Goal: Find specific page/section: Find specific page/section

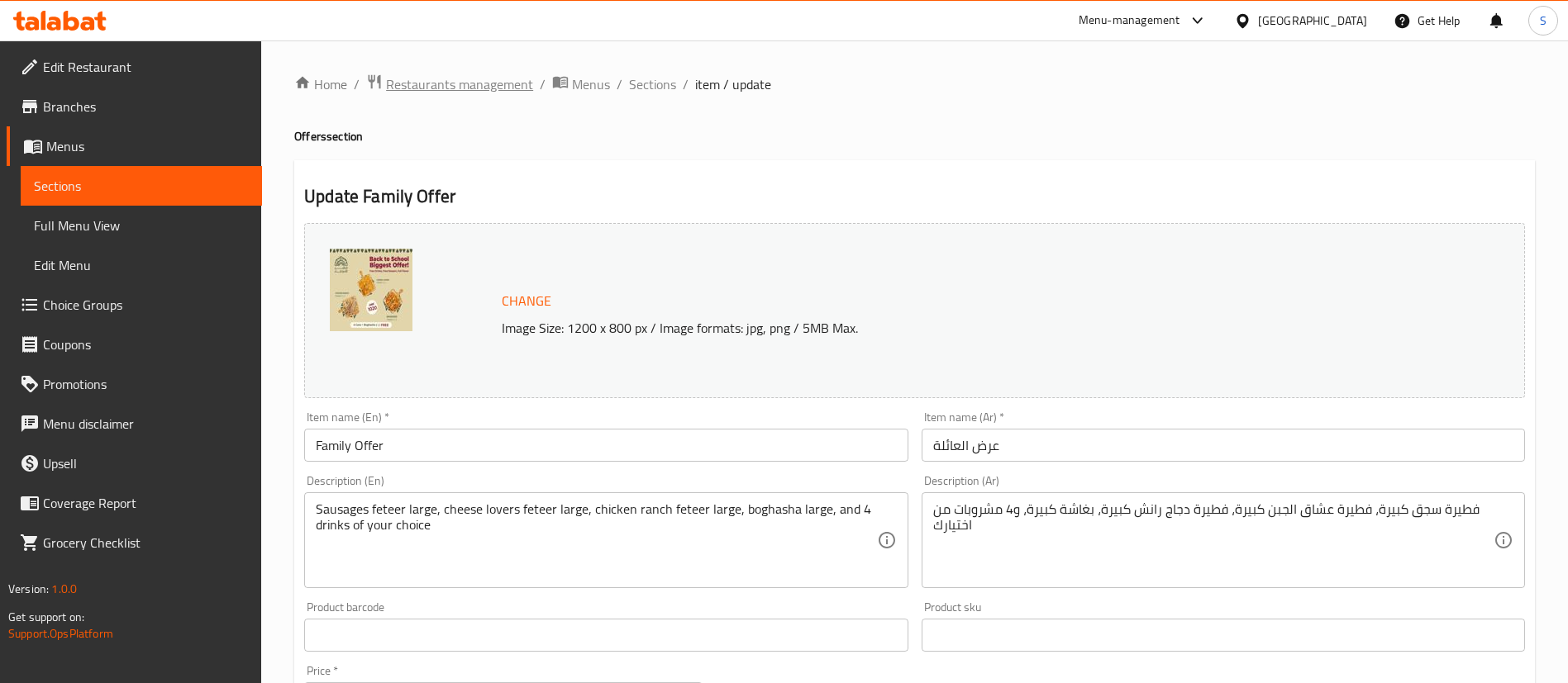
click at [479, 89] on span "Restaurants management" at bounding box center [459, 84] width 147 height 20
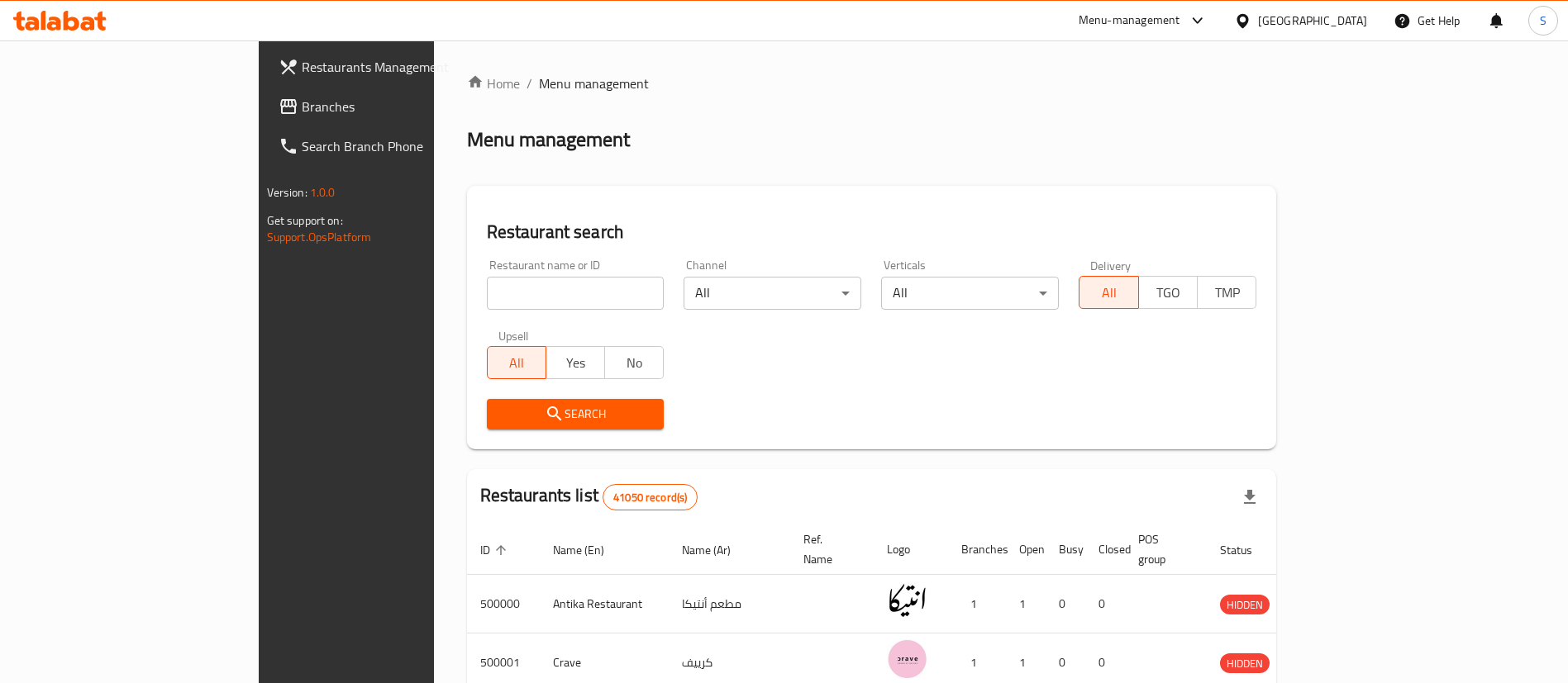
click at [302, 107] on span "Branches" at bounding box center [405, 106] width 206 height 20
